Goal: Transaction & Acquisition: Purchase product/service

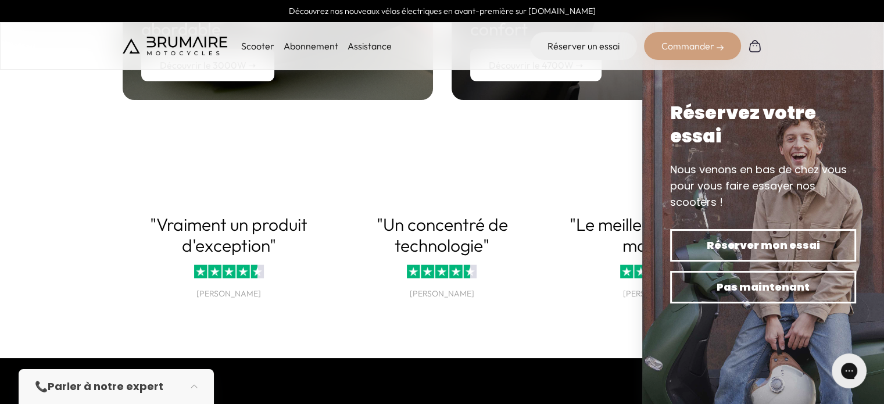
scroll to position [2408, 0]
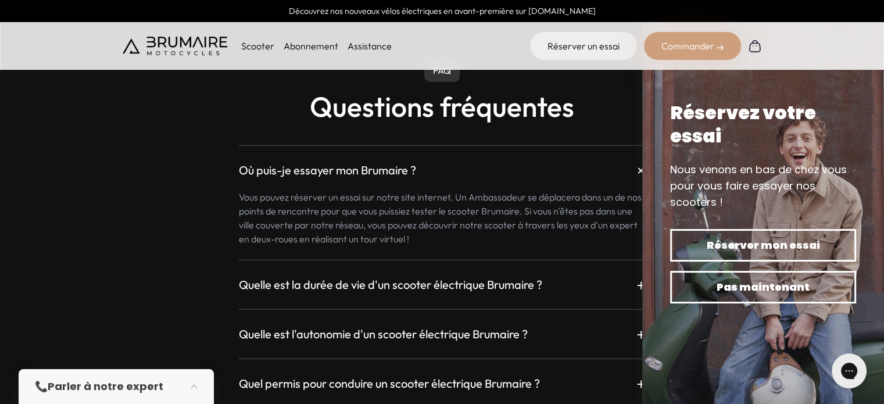
scroll to position [3043, 0]
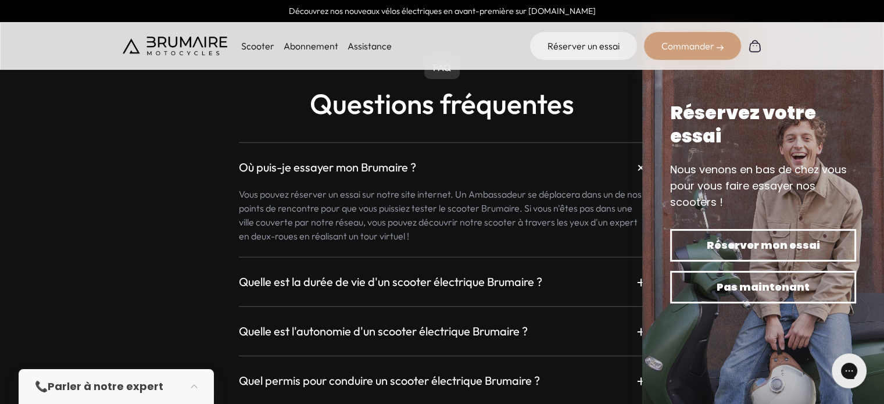
click at [268, 46] on p "Scooter" at bounding box center [257, 46] width 33 height 14
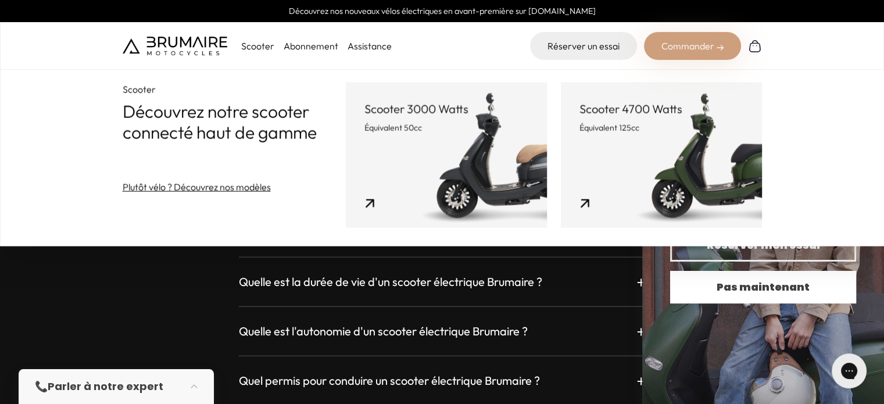
click at [745, 296] on button "Pas maintenant" at bounding box center [763, 287] width 186 height 33
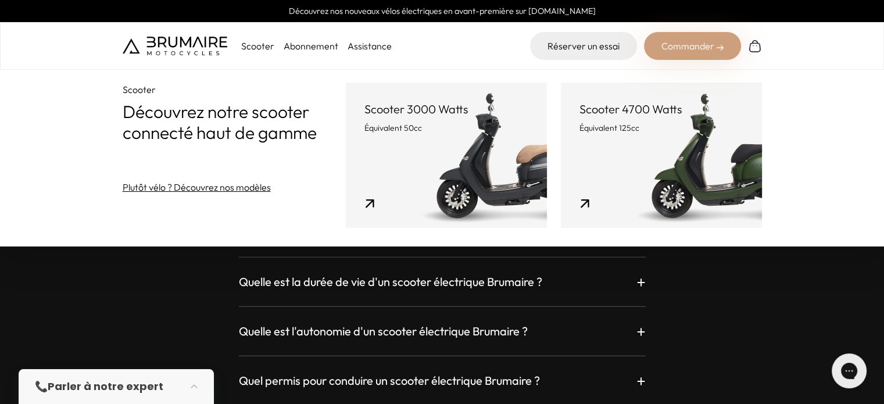
click at [439, 145] on link "Scooter 3000 Watts Équivalent 50cc" at bounding box center [446, 155] width 201 height 145
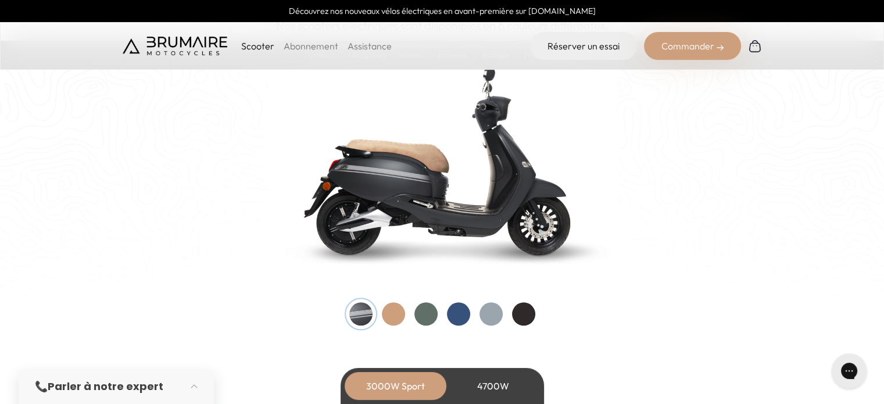
scroll to position [1244, 0]
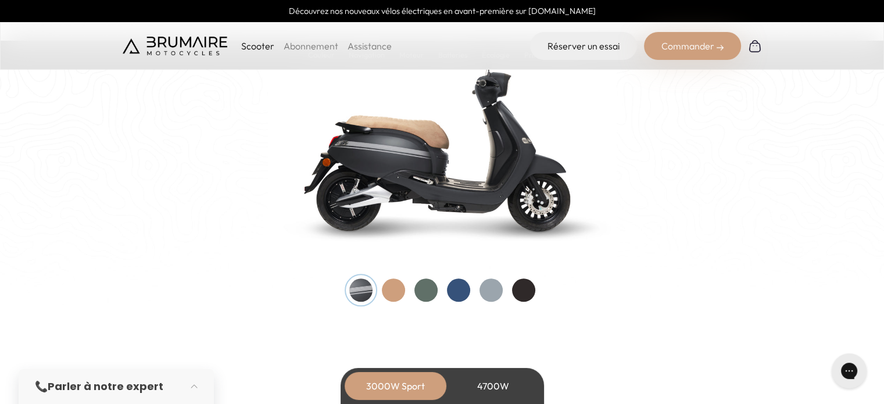
click at [484, 287] on div at bounding box center [490, 289] width 23 height 23
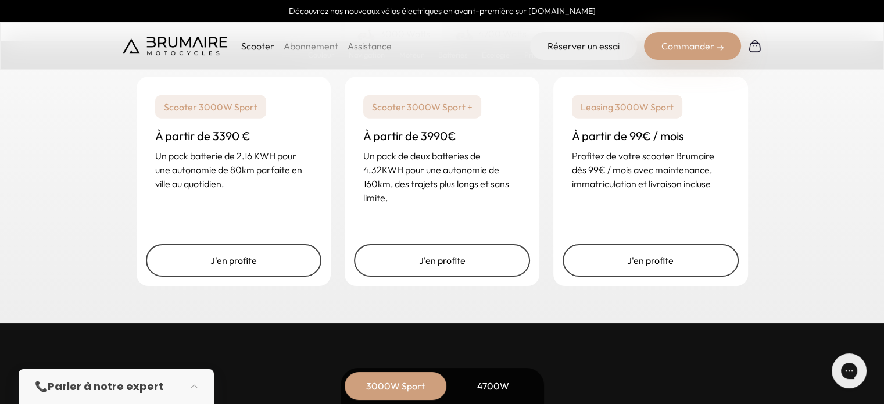
scroll to position [2913, 0]
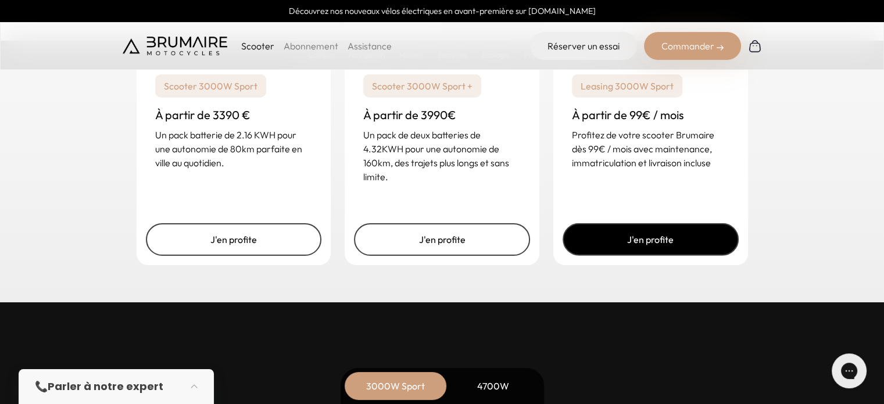
click at [637, 243] on link "J'en profite" at bounding box center [651, 239] width 176 height 33
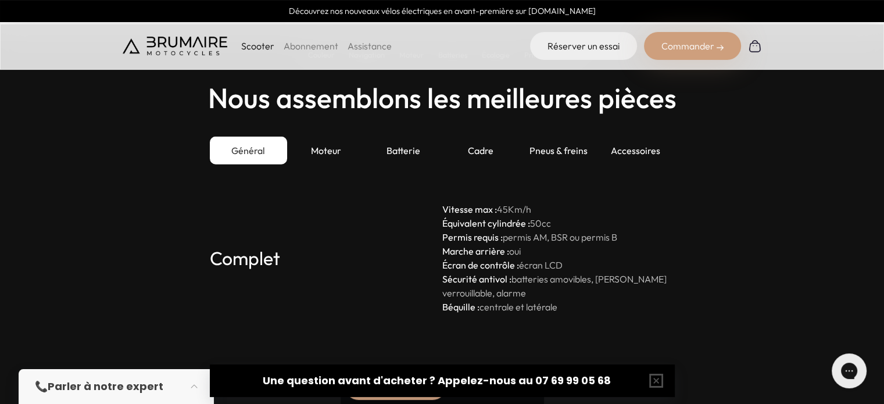
scroll to position [3192, 0]
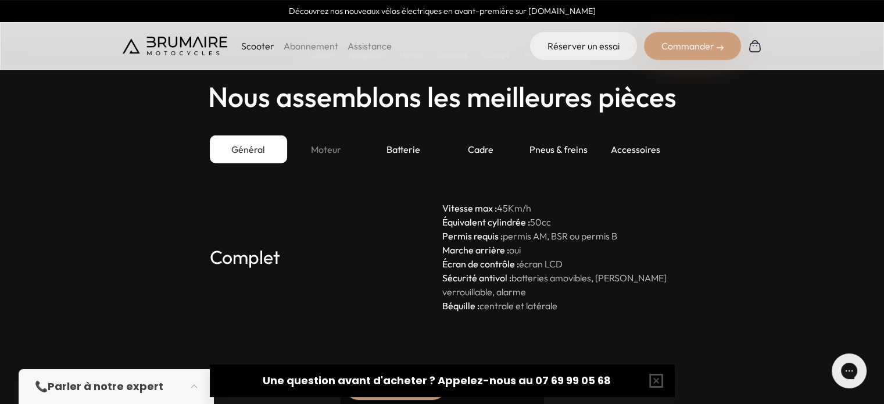
click at [337, 150] on div "Moteur" at bounding box center [325, 149] width 77 height 28
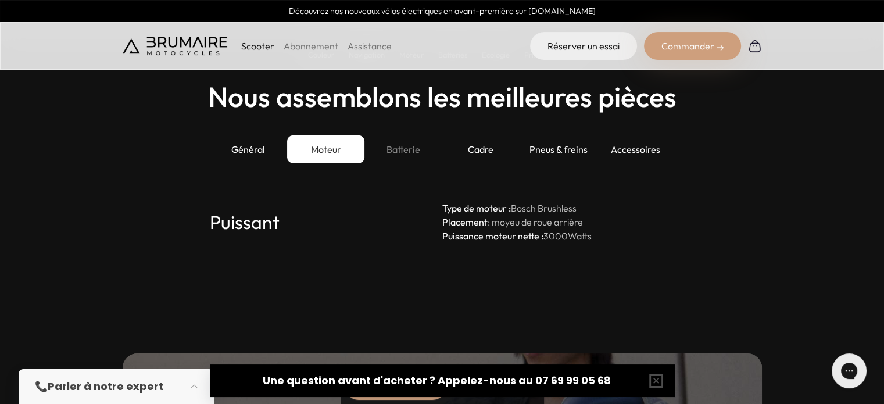
click at [408, 146] on div "Batterie" at bounding box center [402, 149] width 77 height 28
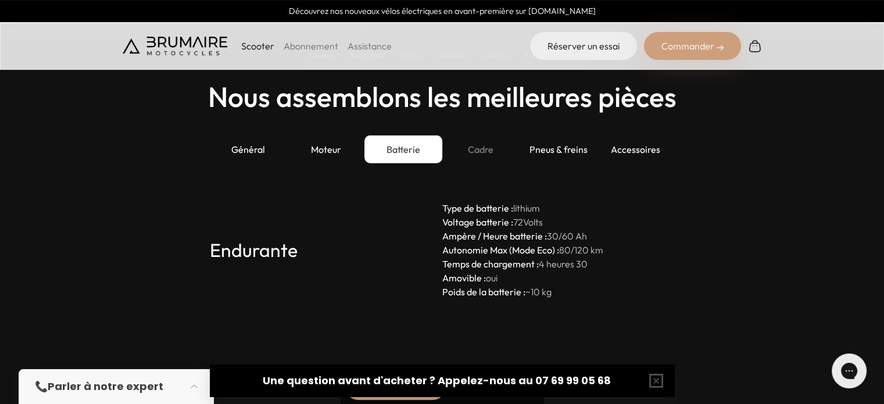
click at [477, 146] on div "Cadre" at bounding box center [480, 149] width 77 height 28
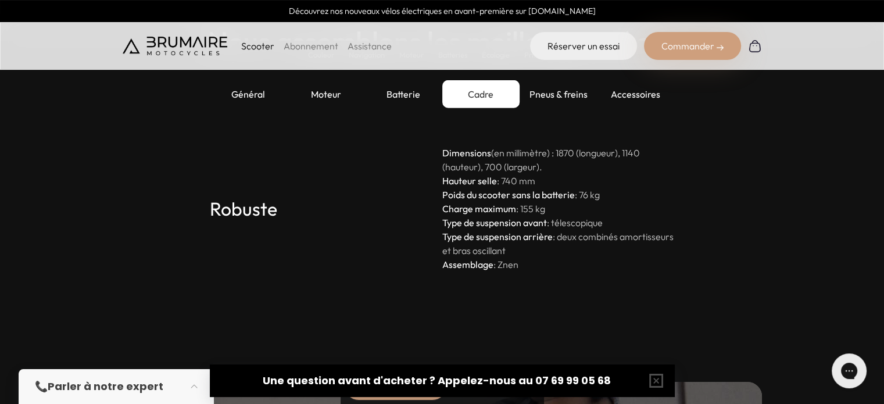
scroll to position [3247, 0]
click at [567, 86] on div "Pneus & freins" at bounding box center [558, 94] width 77 height 28
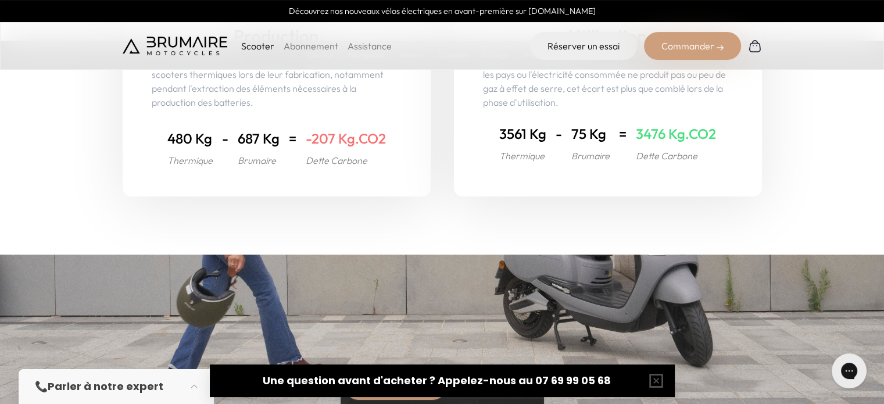
scroll to position [4689, 0]
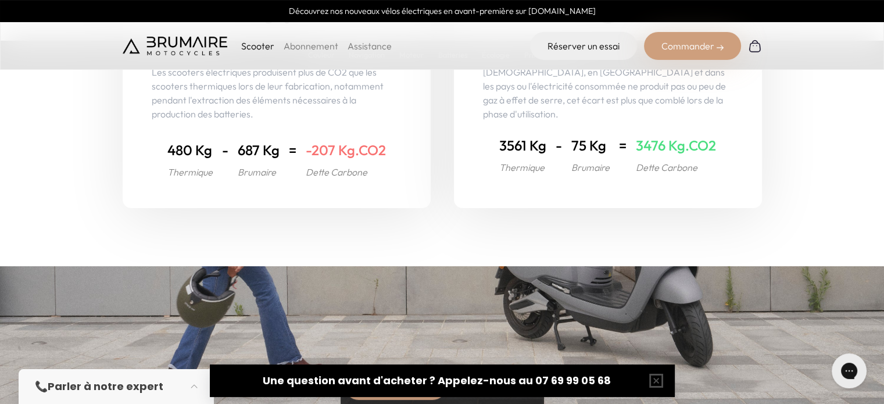
click at [672, 206] on div "Utilisation Néanmoins, en France et dans les pays ou l'électricité consommée ne…" at bounding box center [608, 87] width 308 height 242
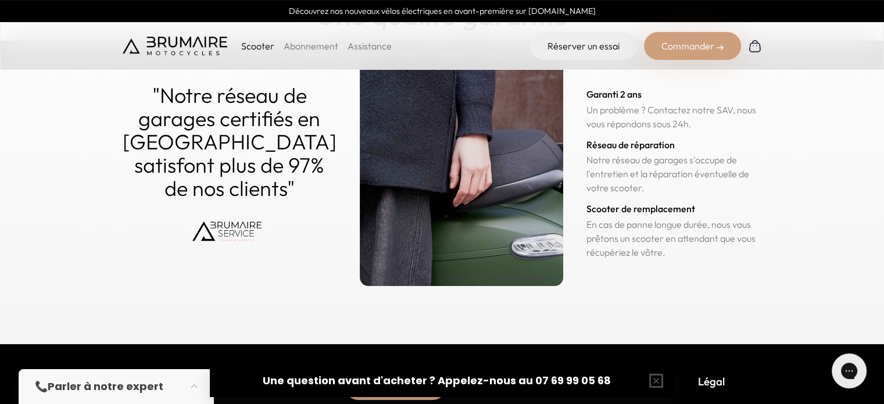
scroll to position [5706, 0]
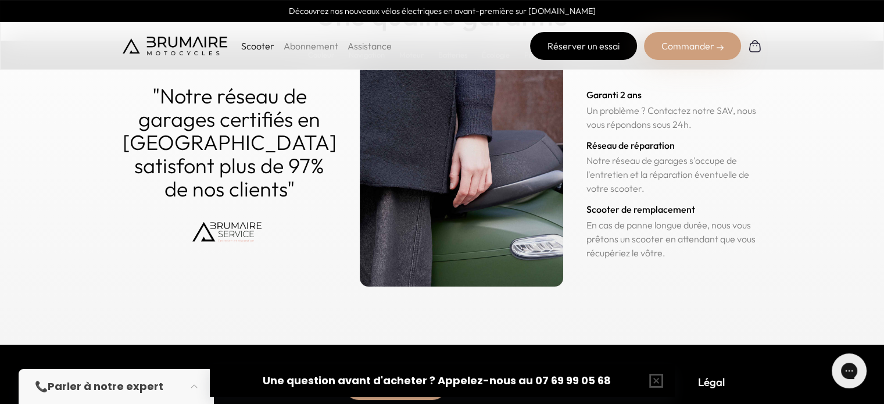
click at [576, 43] on link "Réserver un essai" at bounding box center [583, 46] width 107 height 28
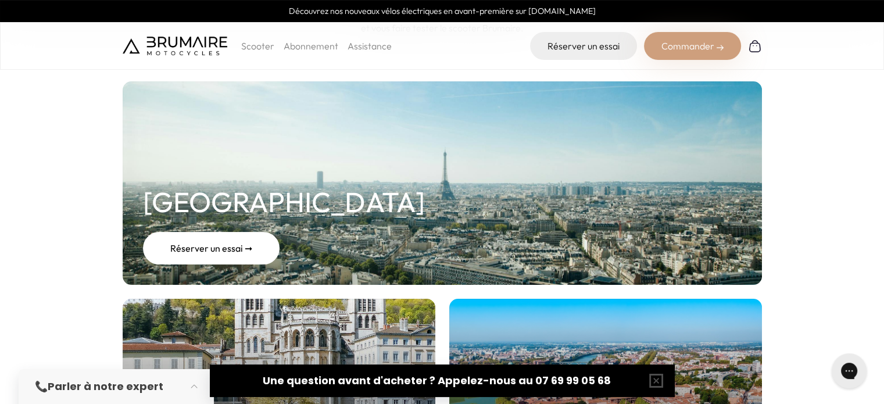
scroll to position [137, 0]
click at [240, 250] on div "Réserver un essai ➞" at bounding box center [211, 248] width 137 height 33
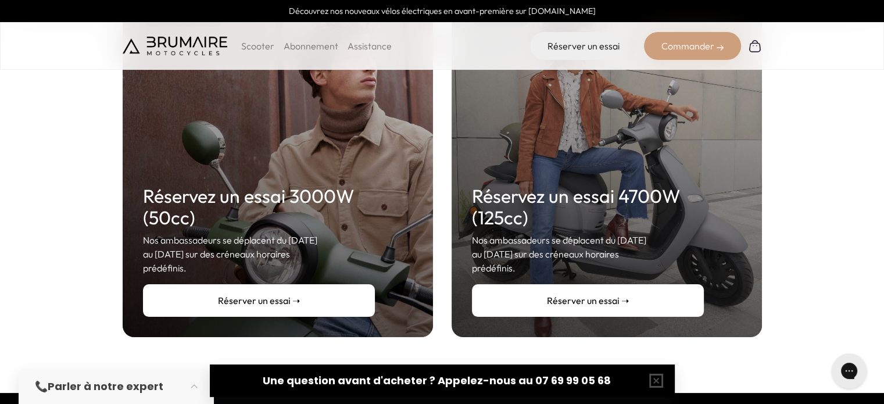
scroll to position [234, 0]
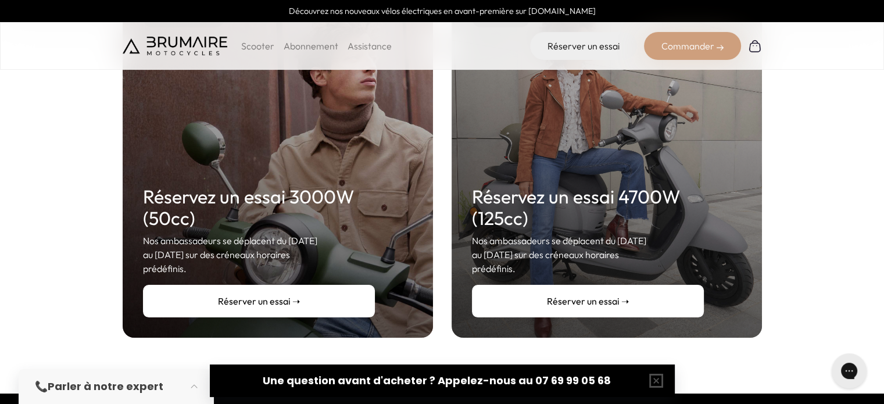
click at [321, 285] on link "Réserver un essai ➝" at bounding box center [259, 301] width 232 height 33
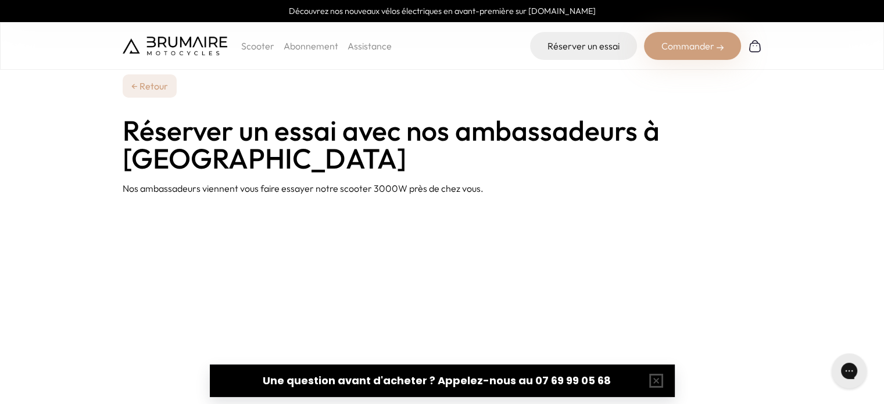
scroll to position [1, 0]
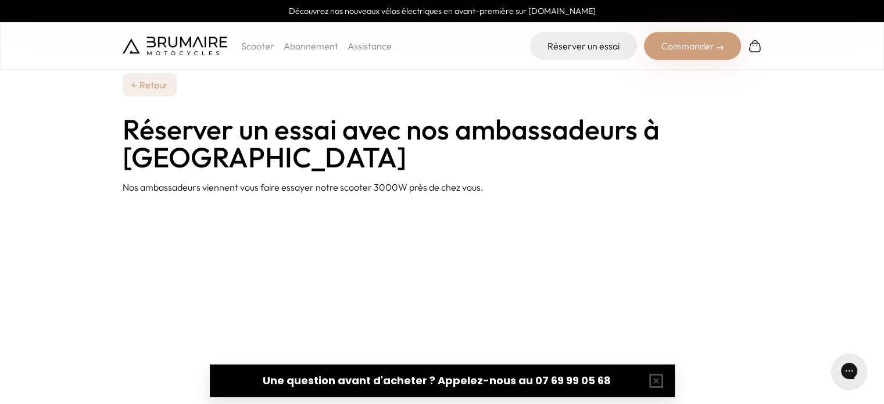
click at [307, 45] on link "Abonnement" at bounding box center [311, 46] width 55 height 12
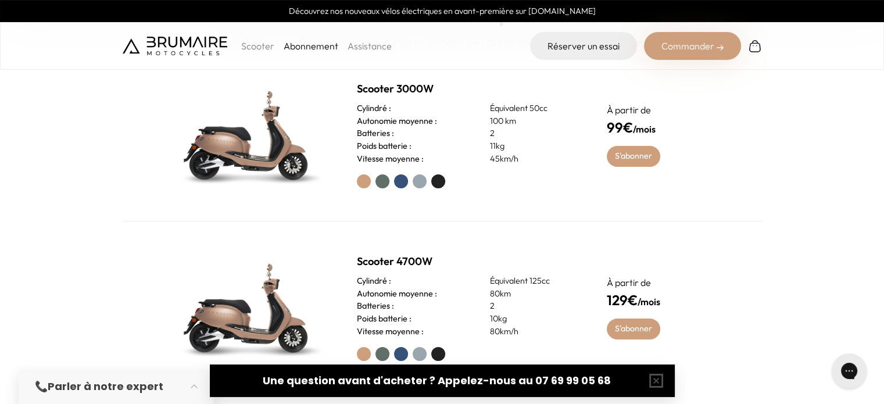
scroll to position [481, 0]
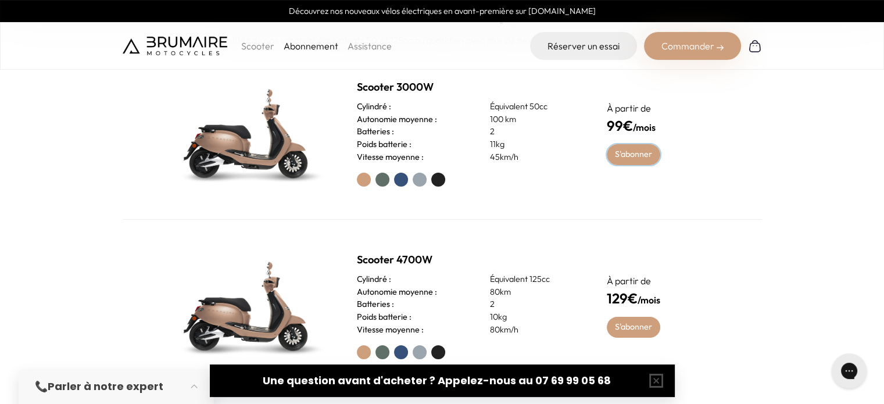
click at [613, 153] on link "S'abonner" at bounding box center [634, 154] width 54 height 21
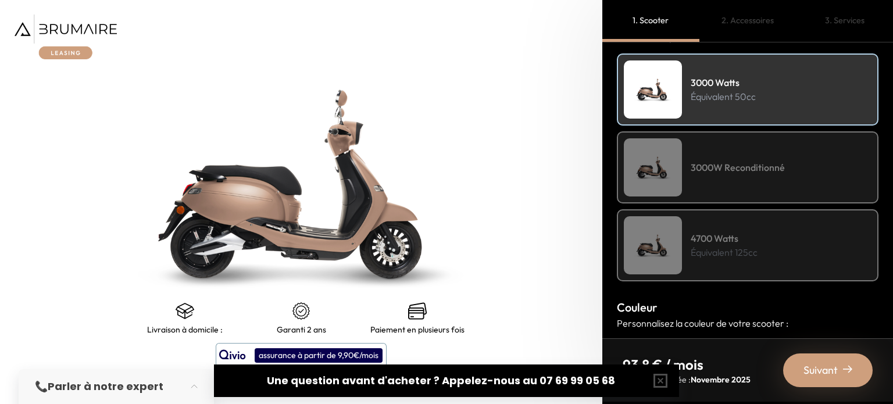
scroll to position [174, 0]
click at [705, 153] on div "3000W Reconditionné" at bounding box center [748, 167] width 262 height 72
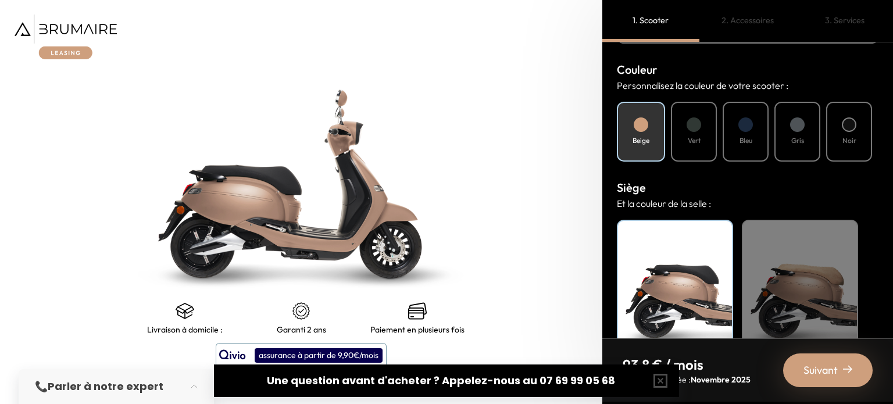
scroll to position [411, 0]
click at [840, 127] on div "Noir" at bounding box center [849, 133] width 46 height 60
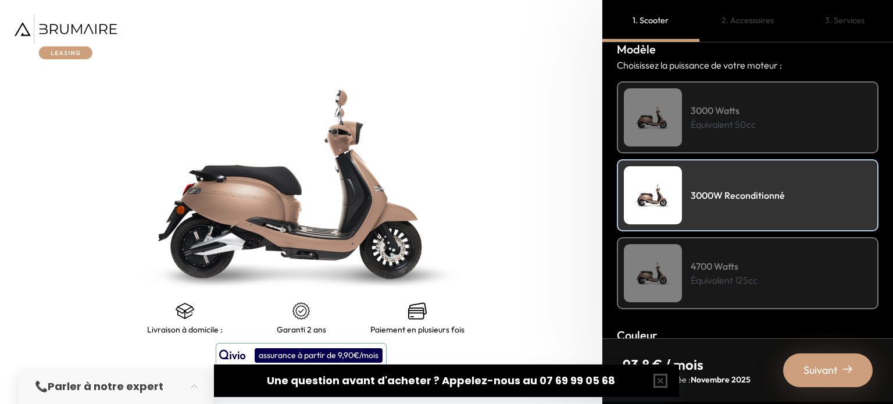
scroll to position [146, 0]
click at [736, 120] on p "Équivalent 50cc" at bounding box center [722, 125] width 65 height 14
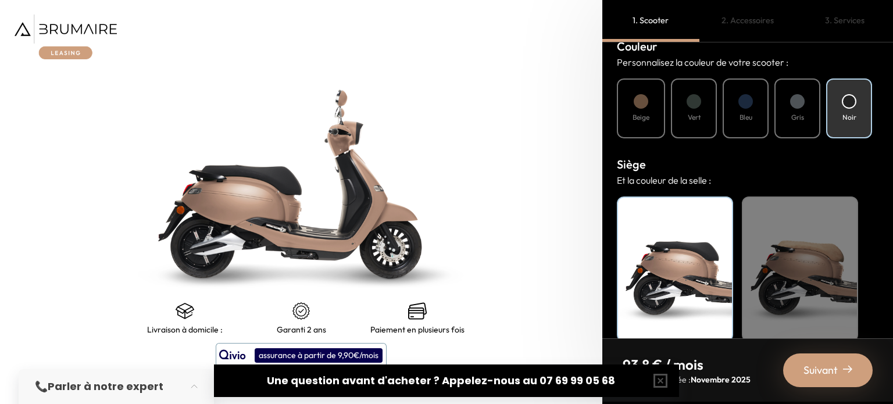
scroll to position [450, 0]
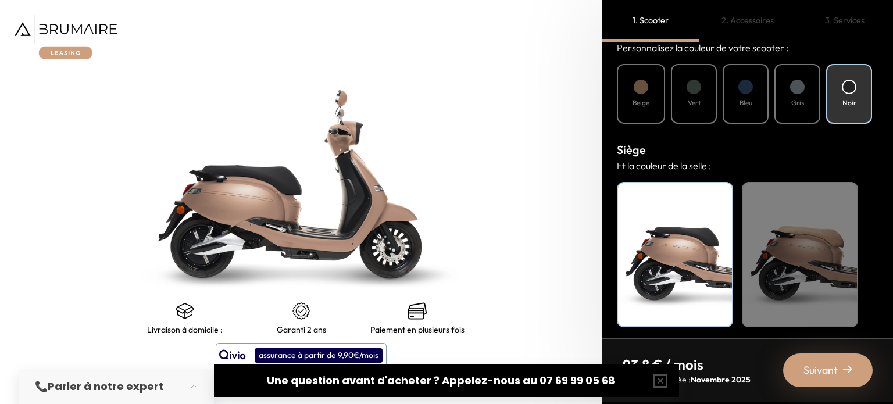
click at [773, 221] on div "Beige" at bounding box center [800, 254] width 116 height 145
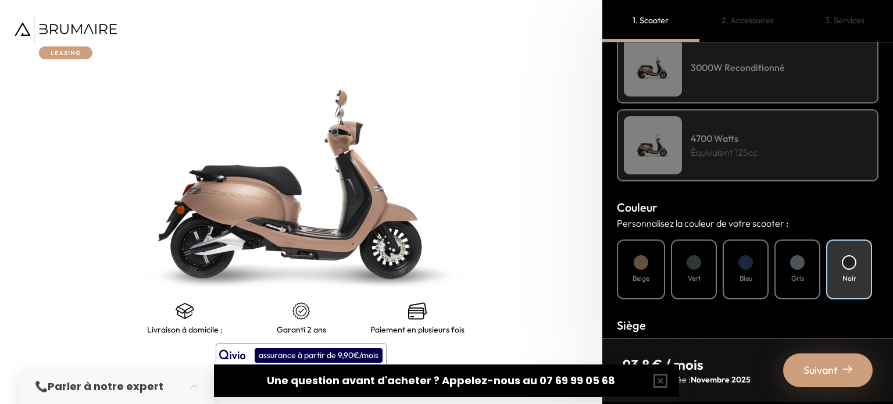
scroll to position [274, 0]
drag, startPoint x: 672, startPoint y: 378, endPoint x: 657, endPoint y: 379, distance: 15.2
click at [657, 379] on button "button" at bounding box center [660, 380] width 37 height 37
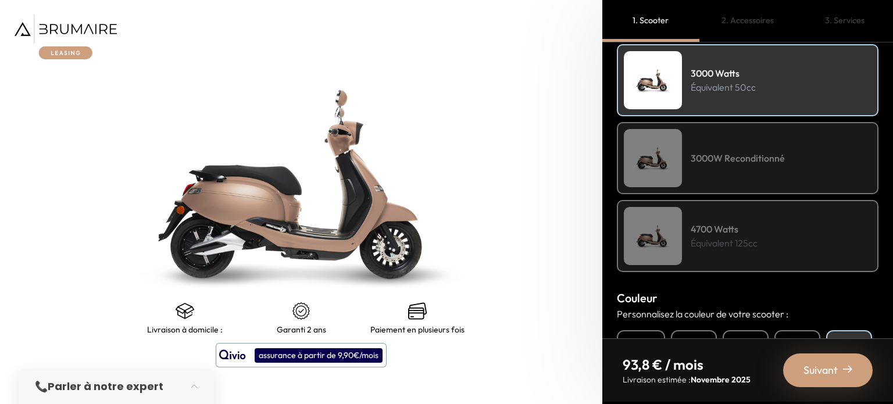
scroll to position [183, 0]
click at [686, 173] on div "3000W Reconditionné" at bounding box center [748, 159] width 262 height 72
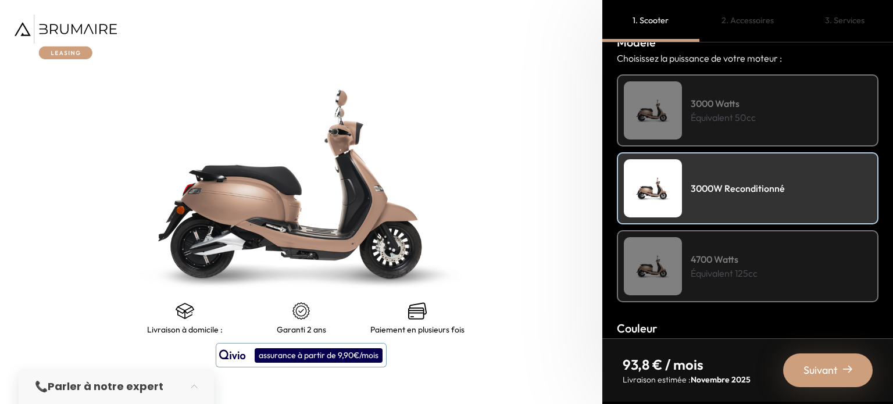
scroll to position [0, 0]
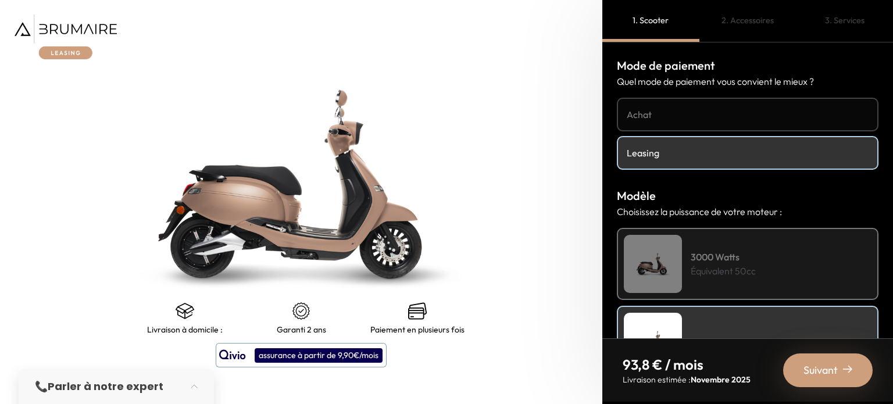
click at [651, 109] on h4 "Achat" at bounding box center [747, 115] width 242 height 14
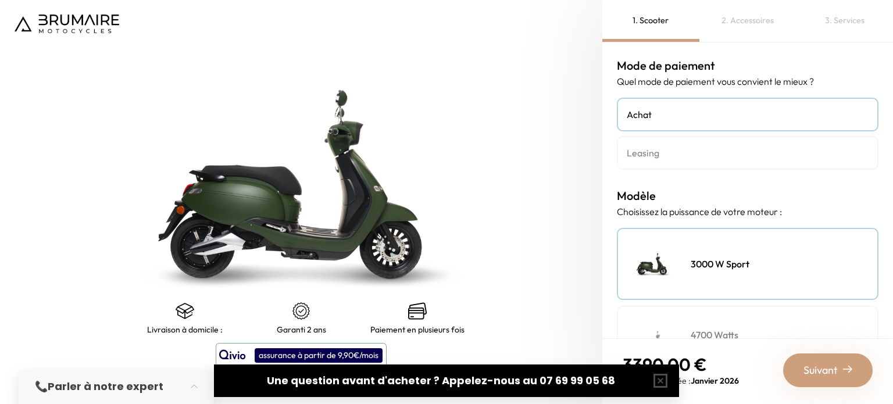
click at [660, 161] on link "Leasing" at bounding box center [748, 153] width 262 height 34
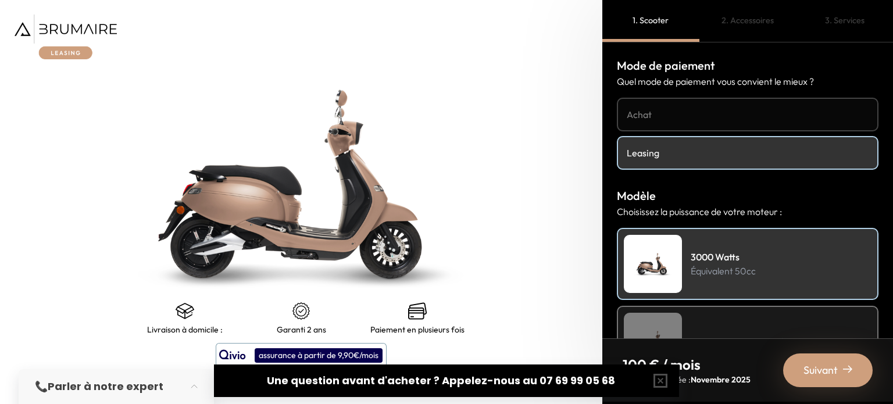
click at [747, 112] on h4 "Achat" at bounding box center [747, 115] width 242 height 14
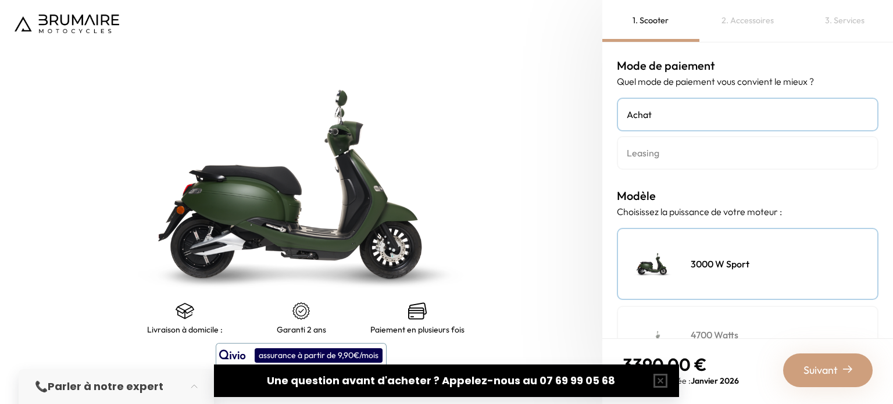
click at [700, 152] on h4 "Leasing" at bounding box center [747, 153] width 242 height 14
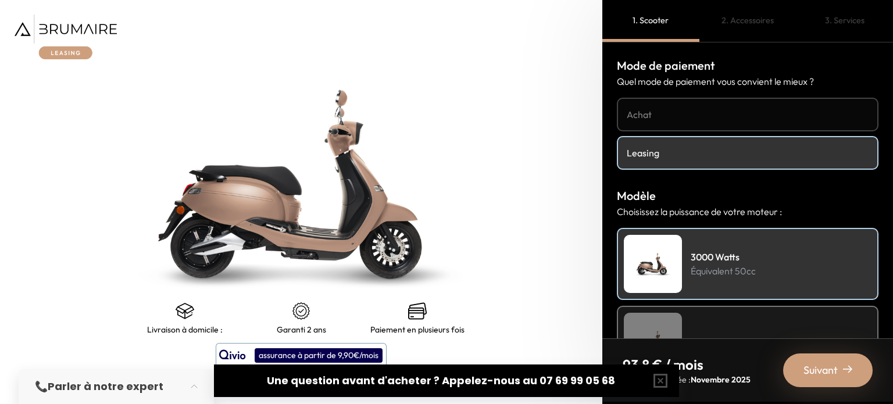
drag, startPoint x: 0, startPoint y: 0, endPoint x: 714, endPoint y: 200, distance: 741.1
click at [714, 200] on div "Mode de paiement Quel mode de paiement vous convient le mieux ? Achat Leasing M…" at bounding box center [747, 190] width 291 height 296
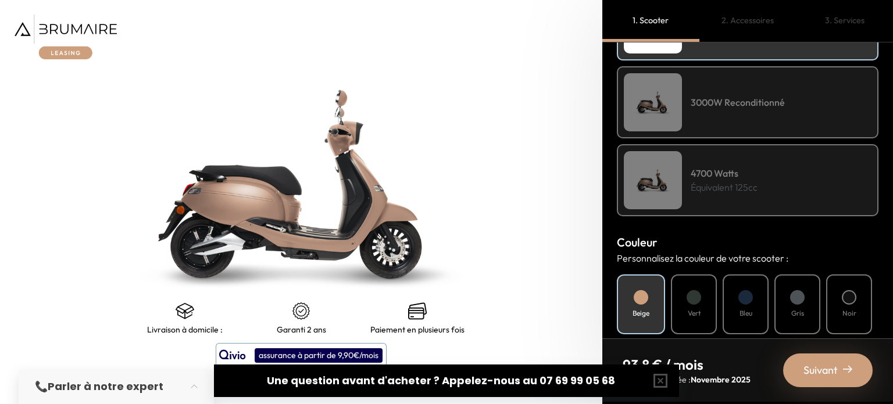
scroll to position [239, 0]
click at [660, 381] on button "button" at bounding box center [660, 380] width 37 height 37
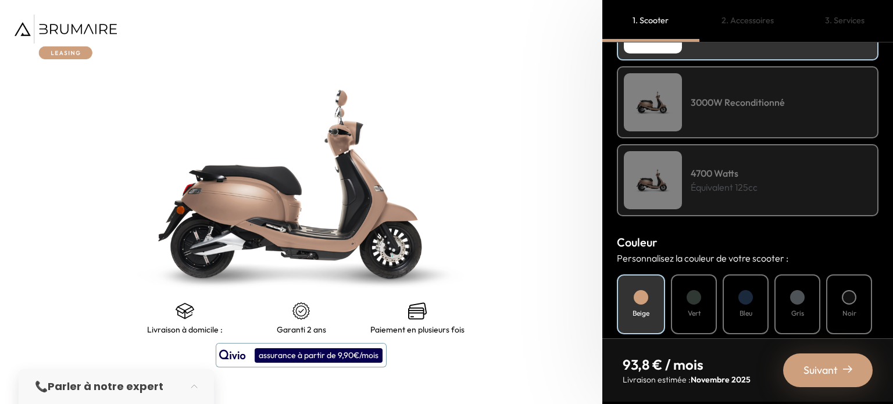
click at [703, 302] on div "Vert" at bounding box center [694, 304] width 46 height 60
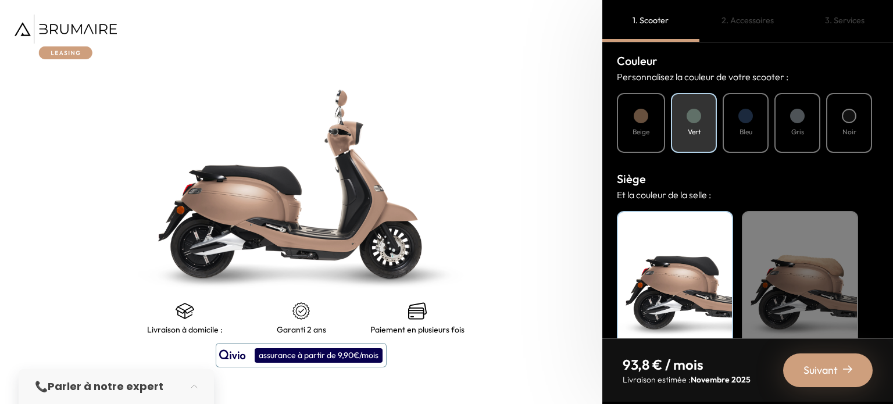
scroll to position [450, 0]
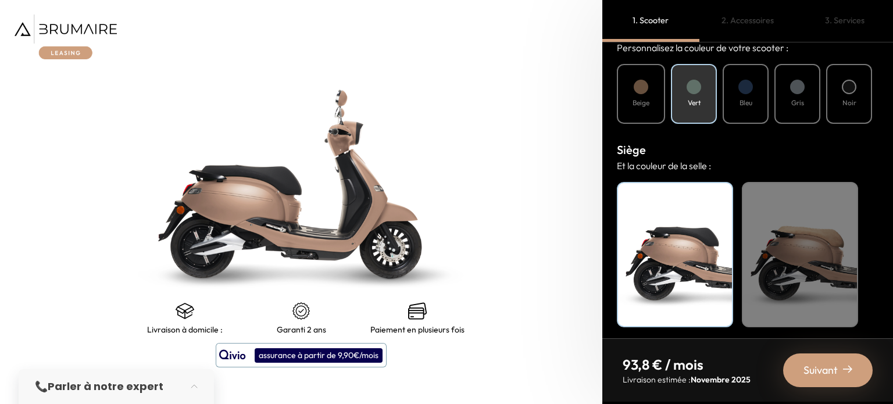
click at [766, 212] on div "Beige" at bounding box center [800, 254] width 116 height 145
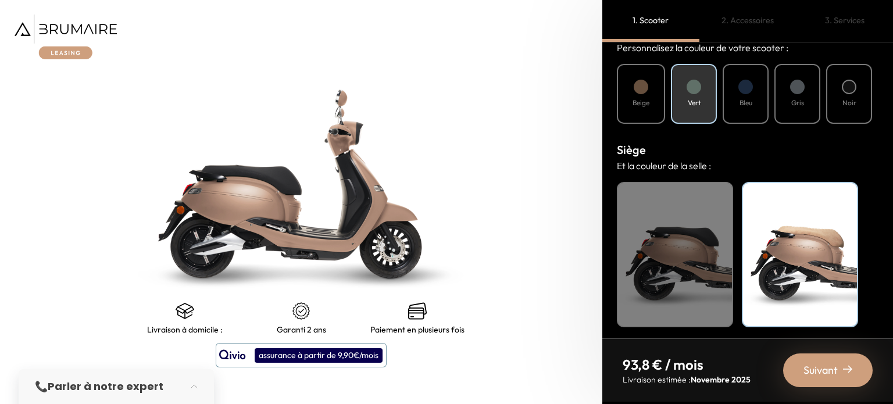
click at [842, 104] on h4 "Noir" at bounding box center [849, 103] width 14 height 10
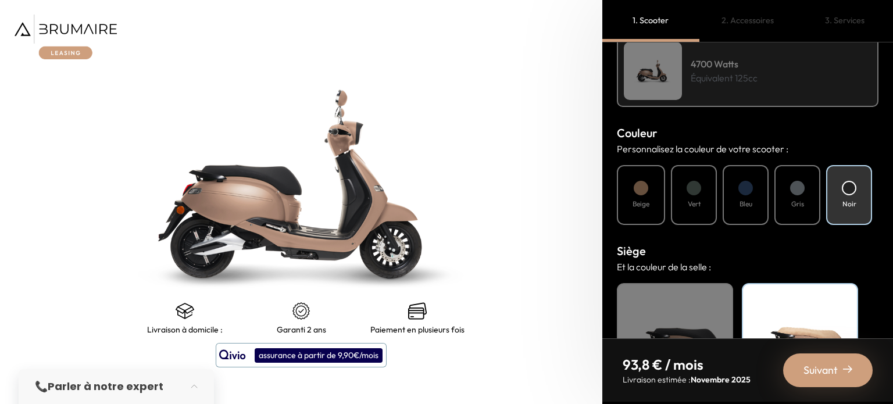
scroll to position [0, 0]
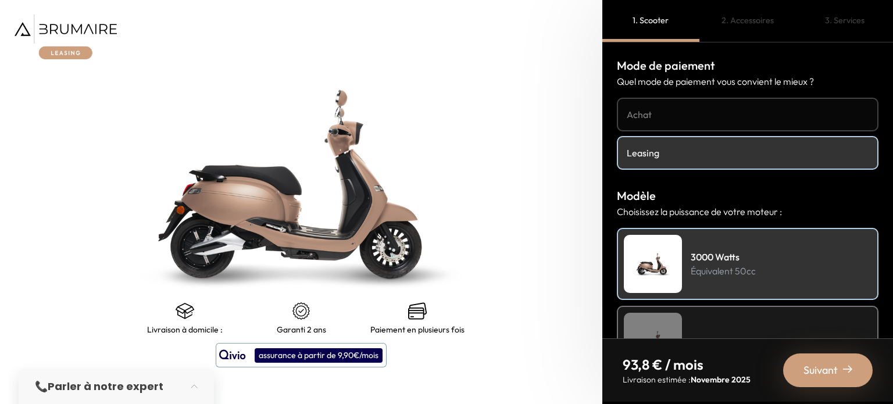
click at [656, 102] on link "Achat" at bounding box center [748, 115] width 262 height 34
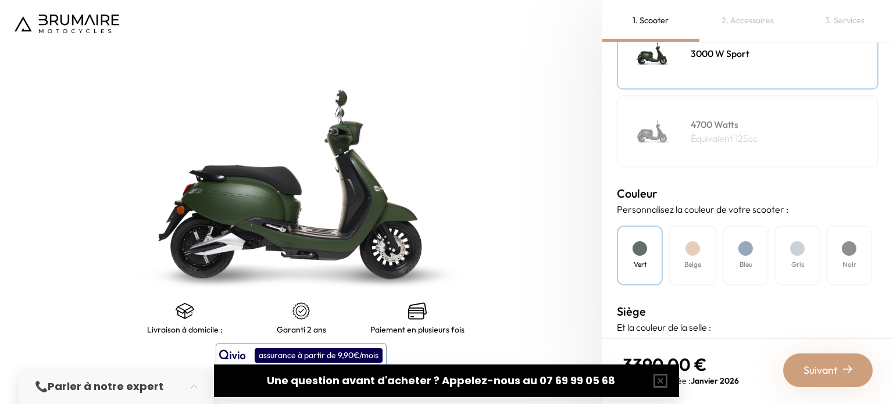
scroll to position [313, 0]
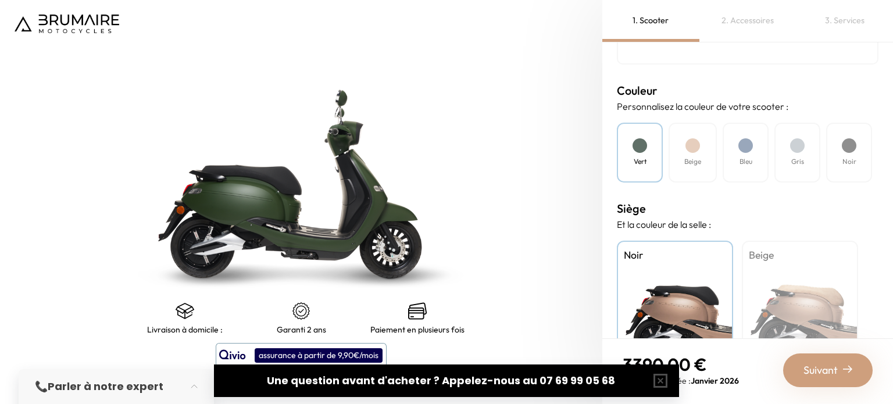
click at [787, 298] on div "Beige" at bounding box center [800, 313] width 116 height 145
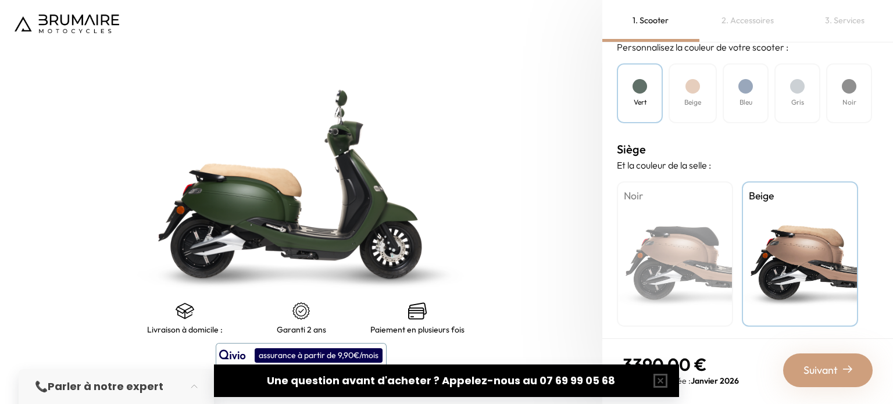
scroll to position [373, 0]
click at [840, 94] on div "Noir" at bounding box center [849, 93] width 46 height 60
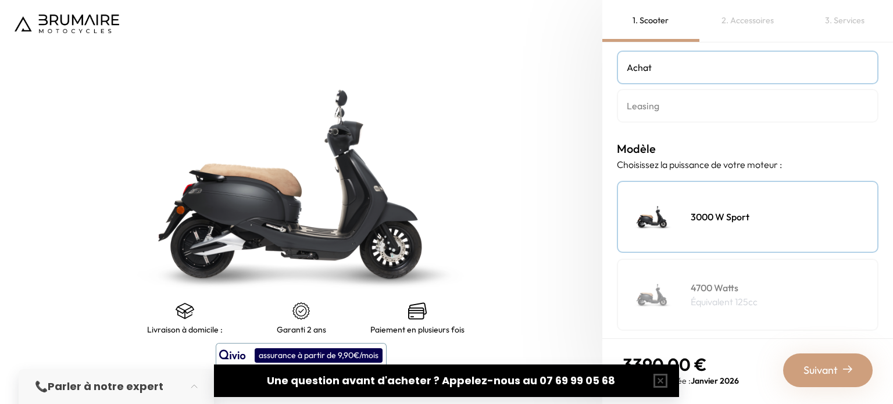
scroll to position [0, 0]
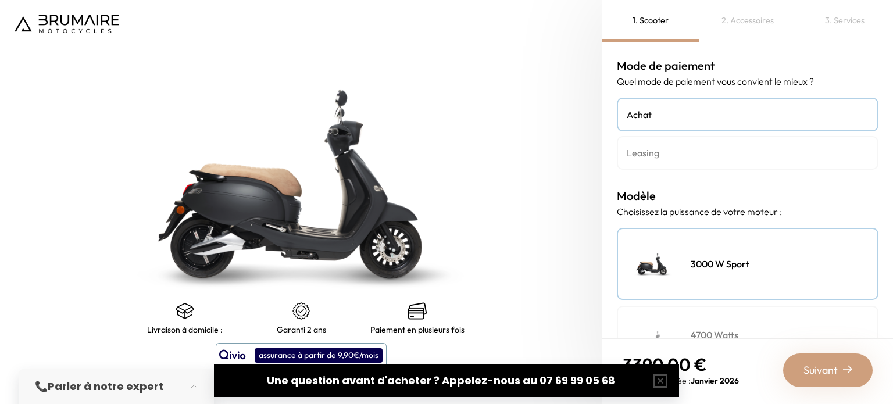
click at [642, 153] on h4 "Leasing" at bounding box center [747, 153] width 242 height 14
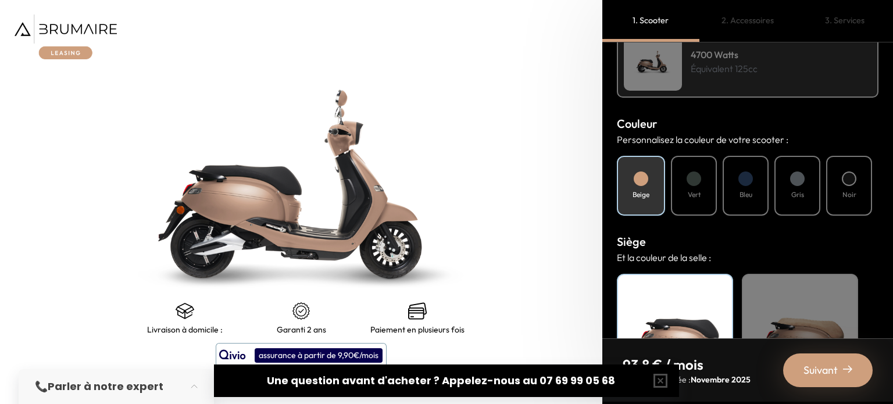
scroll to position [377, 0]
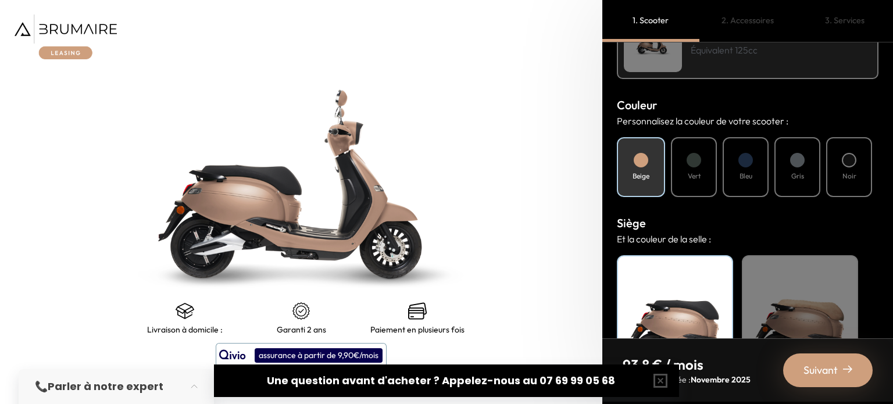
click at [845, 161] on div at bounding box center [848, 160] width 15 height 15
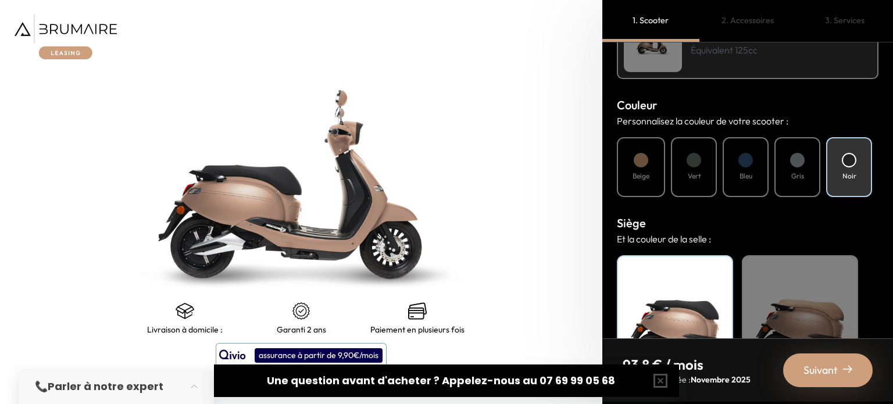
scroll to position [450, 0]
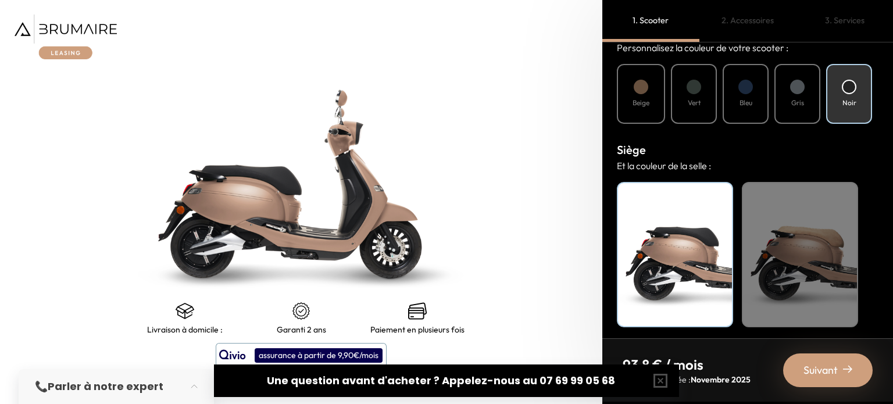
click at [794, 235] on div "Beige" at bounding box center [800, 254] width 116 height 145
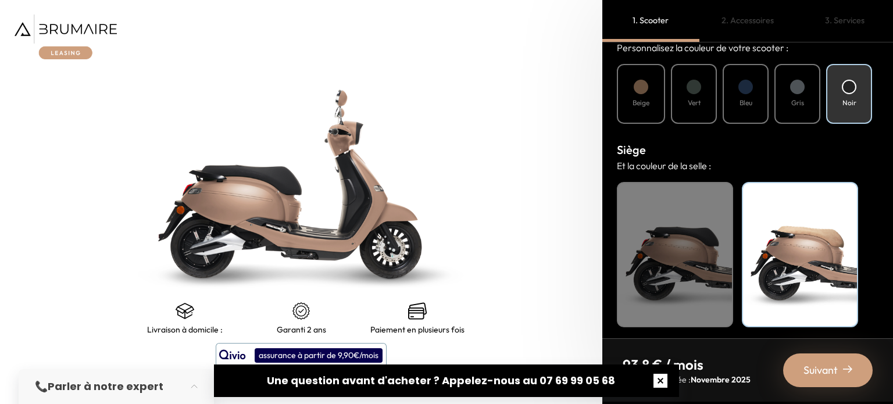
click at [662, 382] on button "button" at bounding box center [660, 380] width 37 height 37
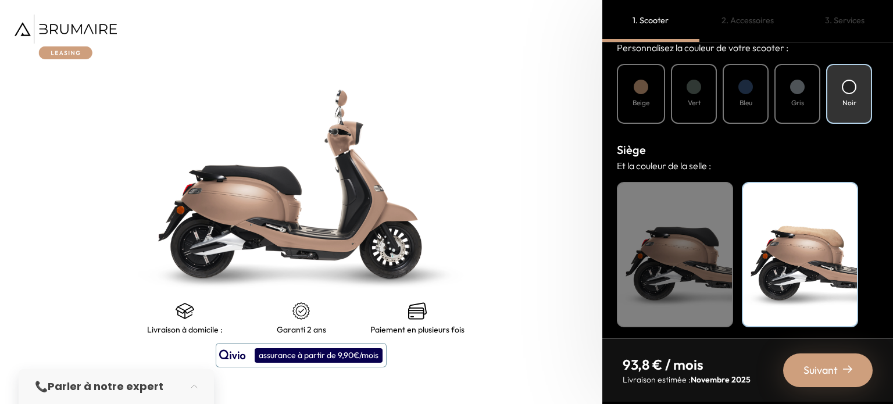
click at [825, 371] on span "Suivant" at bounding box center [820, 370] width 34 height 16
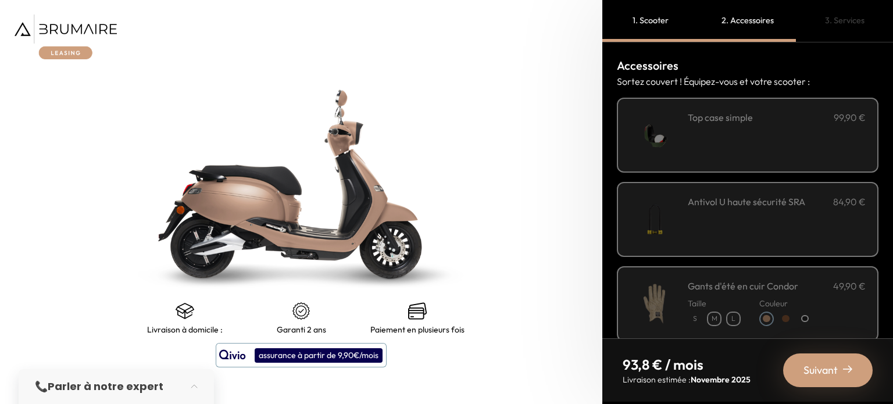
drag, startPoint x: 754, startPoint y: 126, endPoint x: 737, endPoint y: 113, distance: 21.5
click at [737, 113] on h3 "Top case simple" at bounding box center [719, 117] width 65 height 14
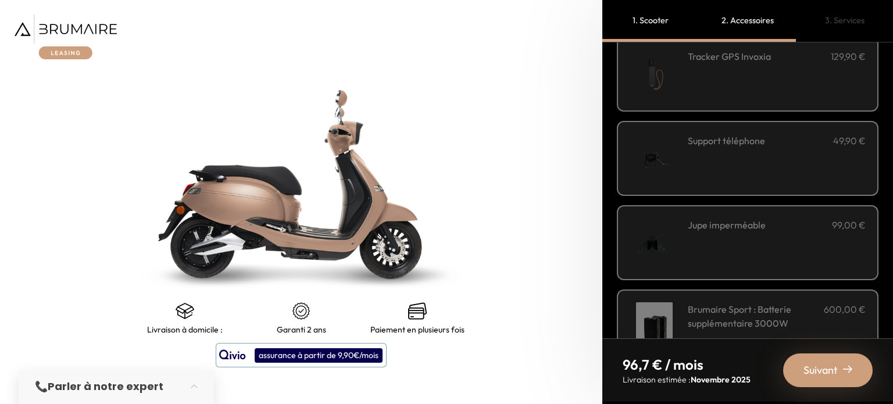
scroll to position [315, 0]
click at [723, 136] on h3 "Support téléphone" at bounding box center [725, 139] width 77 height 14
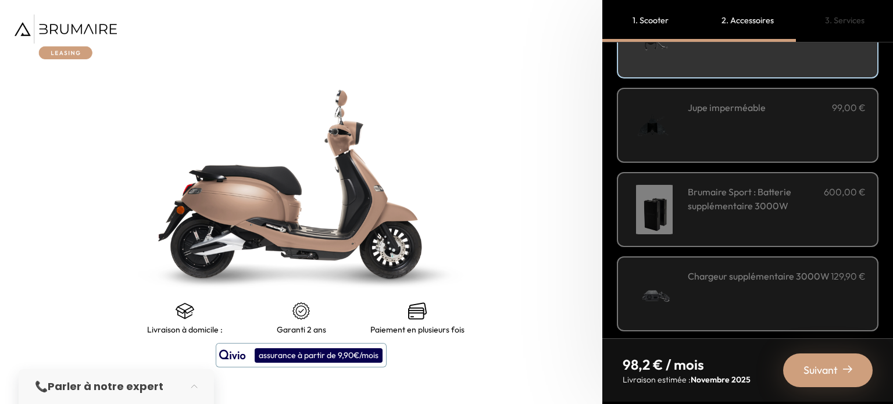
scroll to position [435, 0]
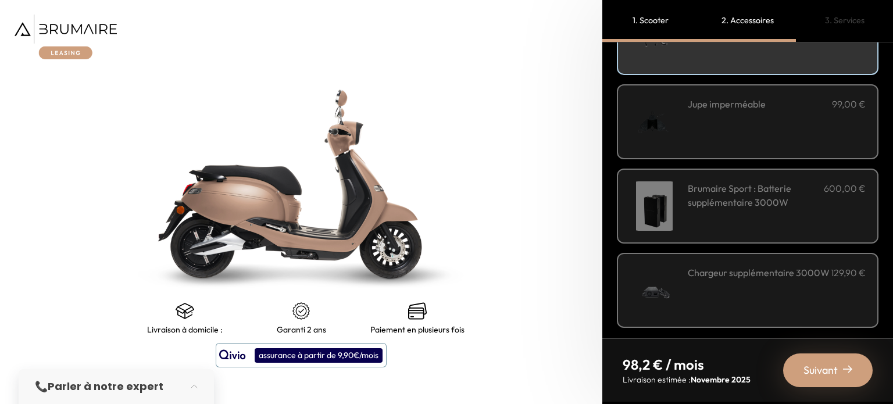
click at [821, 371] on span "Suivant" at bounding box center [820, 370] width 34 height 16
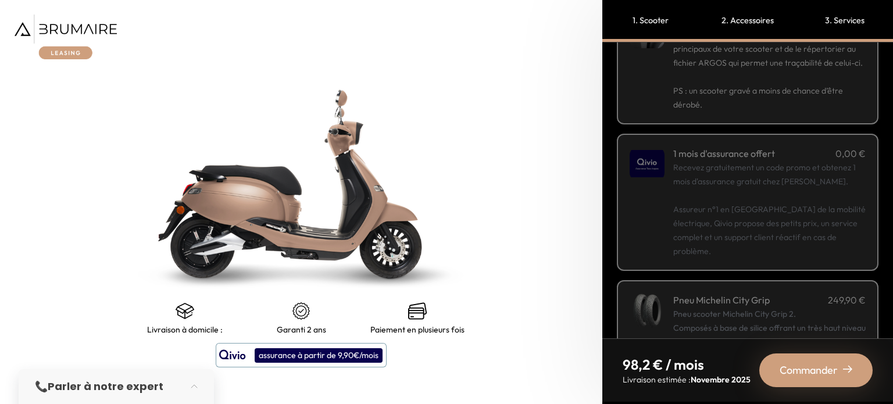
scroll to position [0, 0]
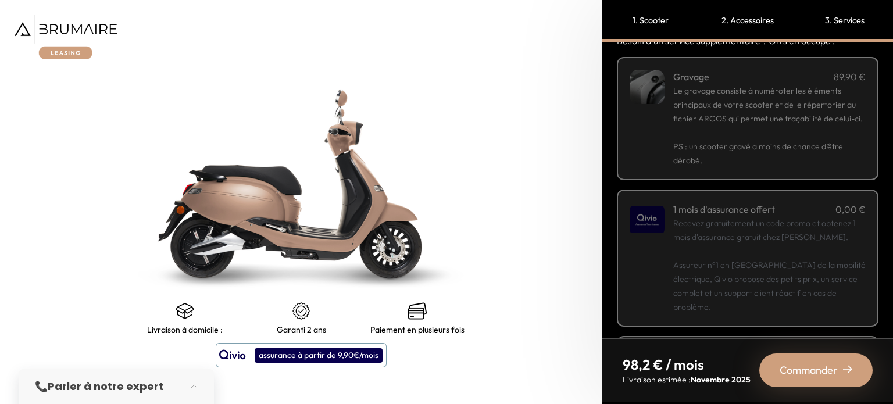
click at [784, 243] on p "Recevez gratuitement un code promo et obtenez 1 mois d'assurance gratuit chez […" at bounding box center [769, 265] width 192 height 98
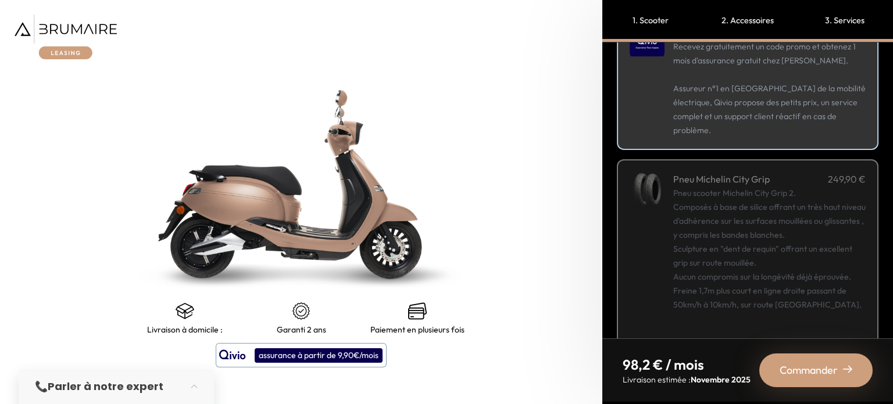
scroll to position [244, 0]
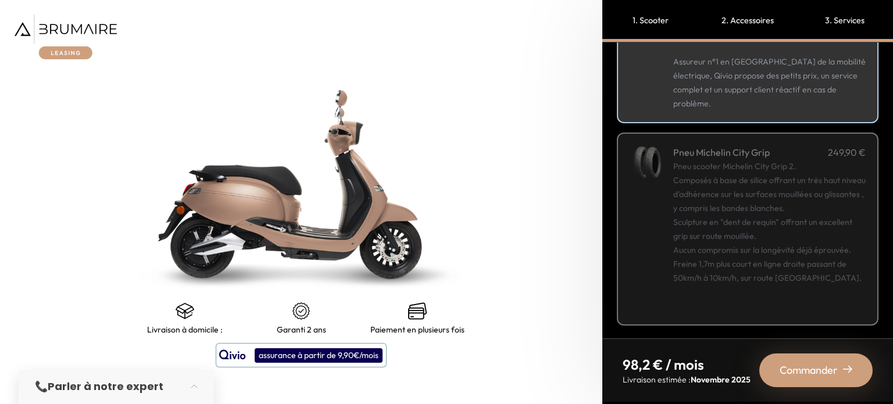
click at [781, 204] on div "Pneu scooter Michelin City Grip 2. Composés à base de silice offrant un très ha…" at bounding box center [769, 235] width 192 height 153
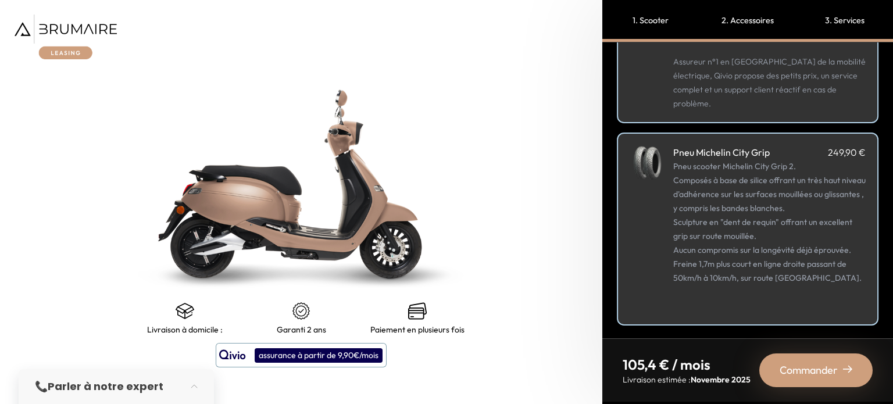
click at [821, 164] on div "Pneu scooter Michelin City Grip 2. Composés à base de silice offrant un très ha…" at bounding box center [769, 235] width 192 height 153
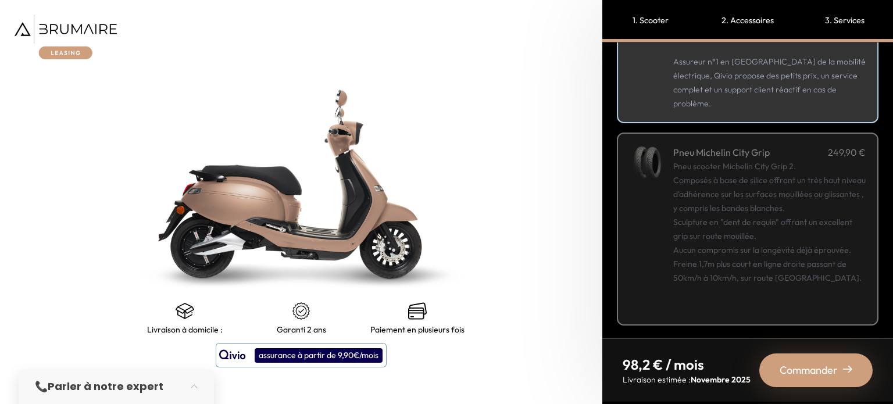
click at [732, 212] on div "Pneu scooter Michelin City Grip 2. Composés à base de silice offrant un très ha…" at bounding box center [769, 235] width 192 height 153
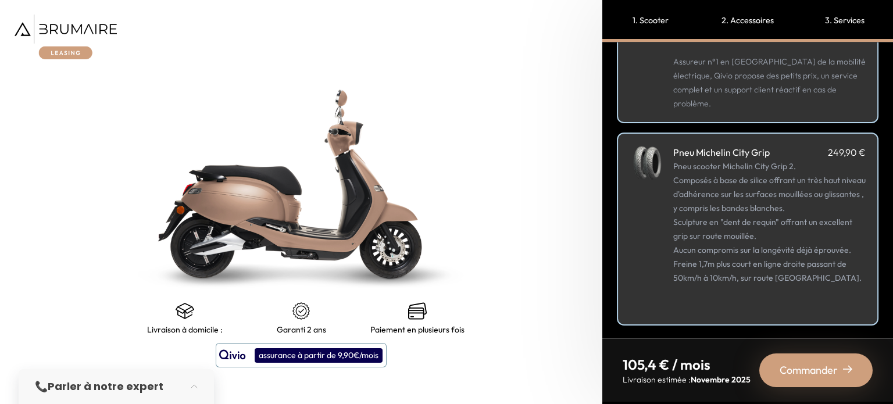
click at [737, 201] on div "Pneu scooter Michelin City Grip 2. Composés à base de silice offrant un très ha…" at bounding box center [769, 235] width 192 height 153
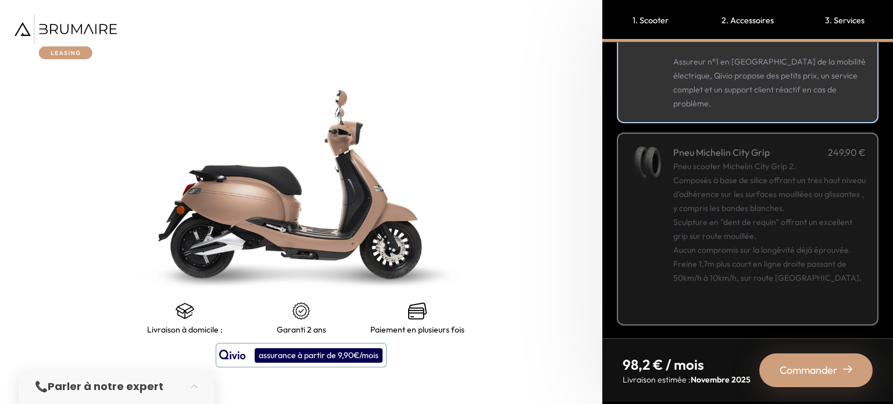
click at [644, 225] on div "Pneu Michelin City Grip 249,90 € Pneu scooter Michelin City Grip 2. Composés à …" at bounding box center [748, 228] width 262 height 193
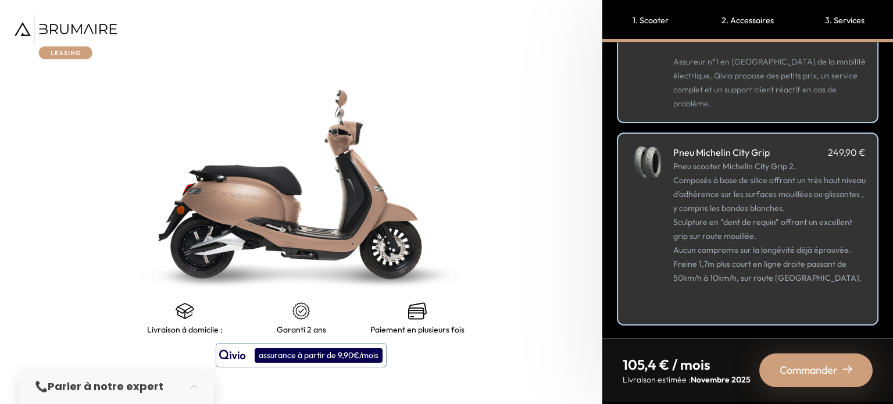
click at [801, 371] on span "Commander" at bounding box center [808, 370] width 58 height 16
